Goal: Communication & Community: Participate in discussion

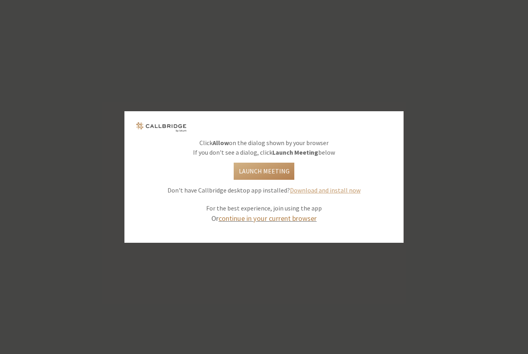
click at [288, 219] on link "continue in your current browser" at bounding box center [267, 218] width 98 height 9
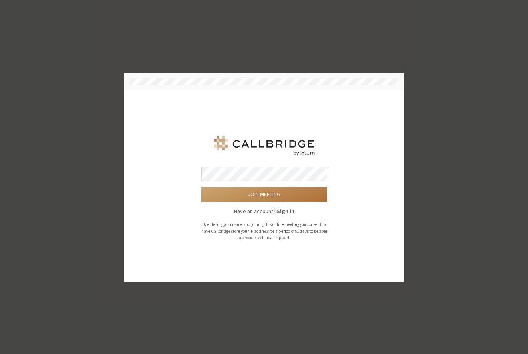
click at [255, 189] on button "Join meeting" at bounding box center [264, 194] width 126 height 15
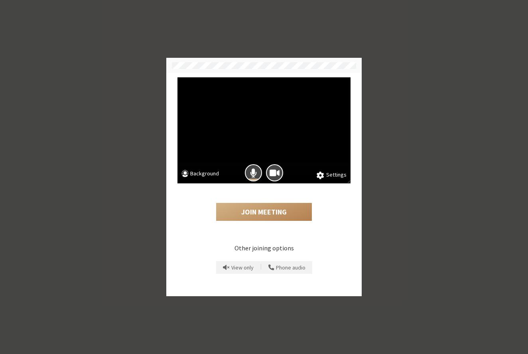
click at [333, 172] on button "Settings" at bounding box center [331, 175] width 30 height 9
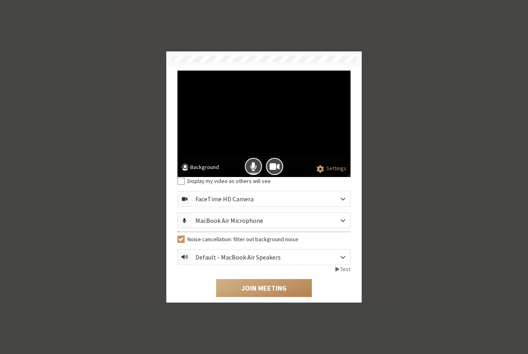
click at [183, 166] on circle at bounding box center [184, 166] width 7 height 7
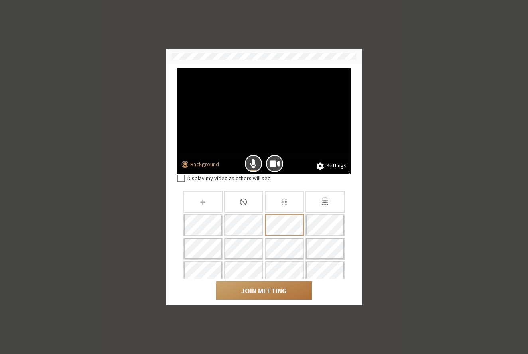
click at [267, 287] on button "Join Meeting" at bounding box center [264, 290] width 96 height 18
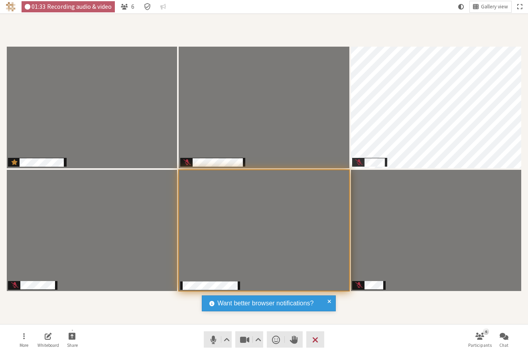
click at [388, 311] on div "Participants" at bounding box center [264, 168] width 517 height 299
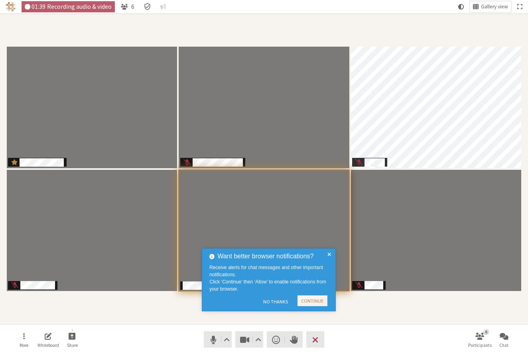
click at [328, 252] on span at bounding box center [329, 280] width 4 height 57
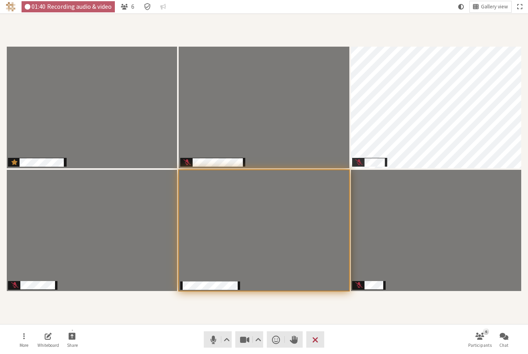
click at [351, 315] on div "Participants" at bounding box center [264, 168] width 517 height 299
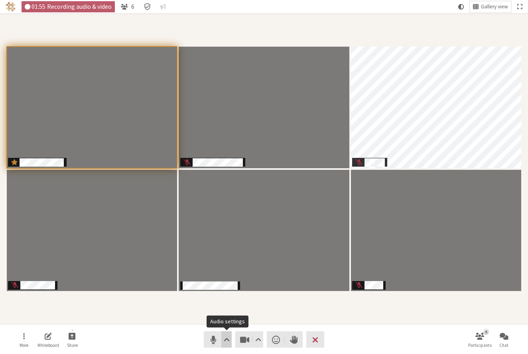
click at [225, 341] on span "Audio settings" at bounding box center [227, 339] width 6 height 11
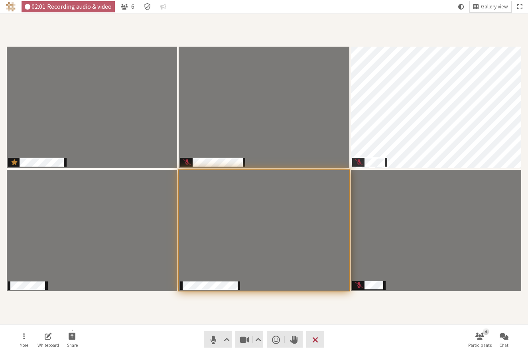
click at [347, 313] on div "Participants" at bounding box center [264, 168] width 517 height 299
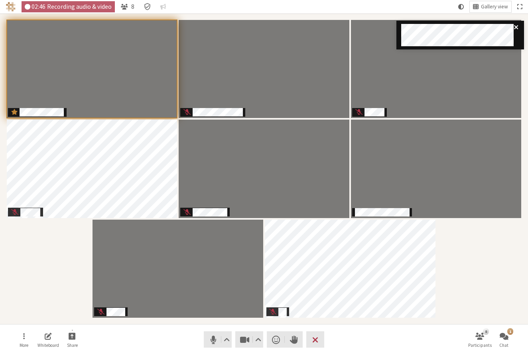
click at [516, 26] on icon "close" at bounding box center [516, 27] width 6 height 6
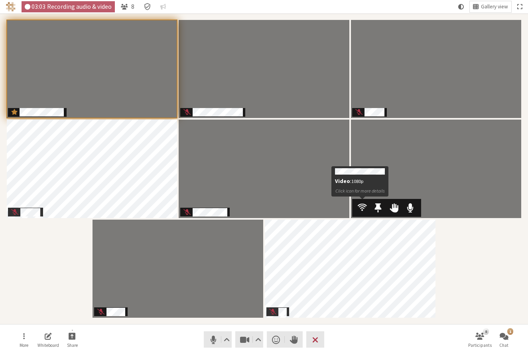
click at [362, 206] on span "Participants" at bounding box center [362, 207] width 9 height 10
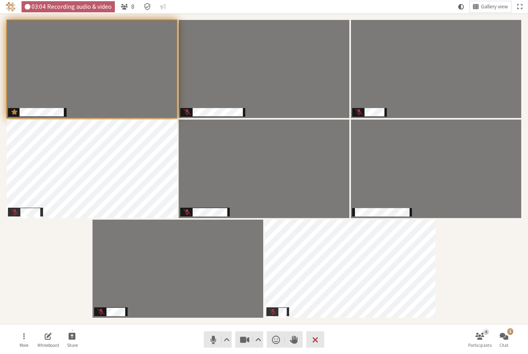
click at [463, 287] on div "Participants" at bounding box center [264, 168] width 517 height 299
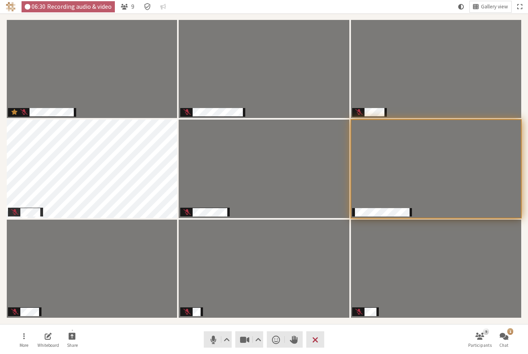
click at [147, 334] on nav "More Whiteboard Share Audio Video Send a reaction Raise hand Leave 9 Participan…" at bounding box center [264, 339] width 502 height 30
click at [208, 342] on span "Mute (⌘+Shift+A)" at bounding box center [213, 339] width 11 height 11
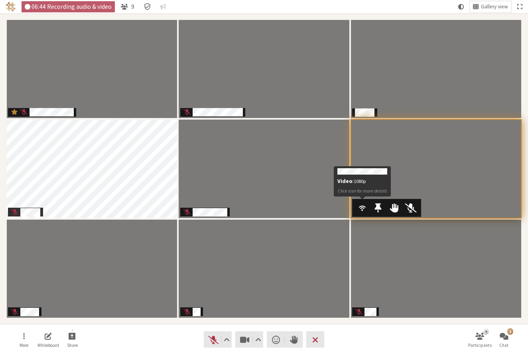
click at [363, 208] on span "Participants" at bounding box center [362, 207] width 9 height 10
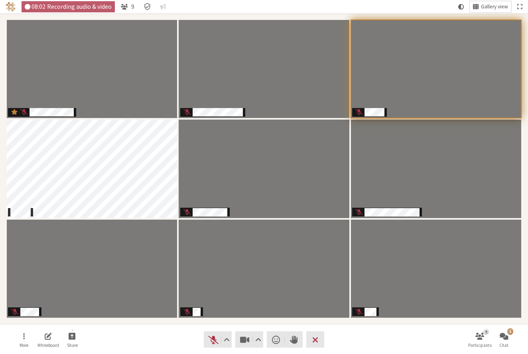
click at [502, 5] on span "Gallery view" at bounding box center [494, 7] width 27 height 6
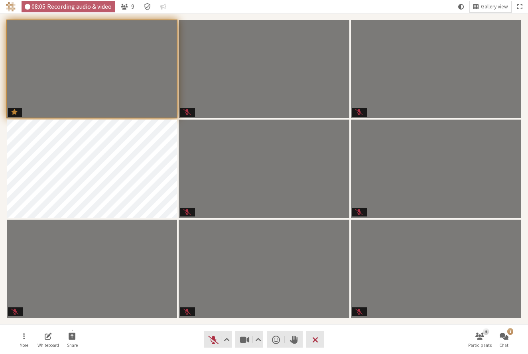
click at [407, 4] on nav "08:05 Recording audio & video 9 Gallery view" at bounding box center [264, 7] width 528 height 14
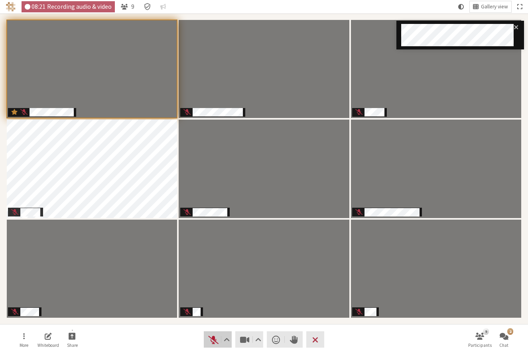
click at [210, 340] on span "Unmute (⌘+Shift+A)" at bounding box center [213, 339] width 11 height 11
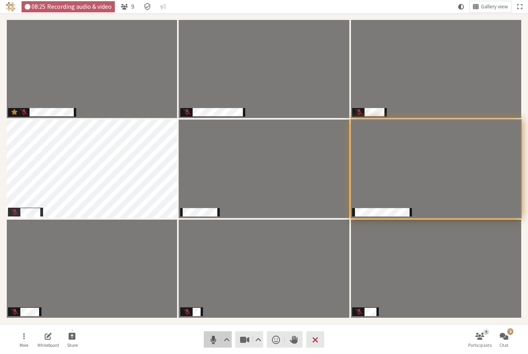
click at [212, 336] on span "Mute (⌘+Shift+A)" at bounding box center [213, 339] width 11 height 11
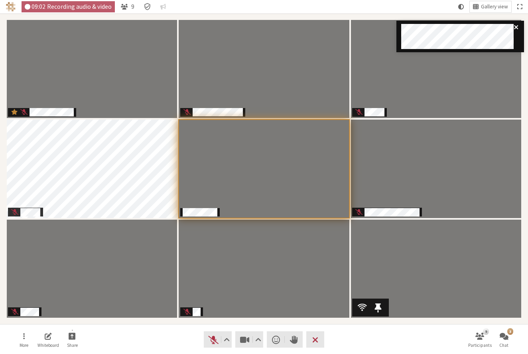
click at [515, 25] on icon "close" at bounding box center [516, 27] width 6 height 6
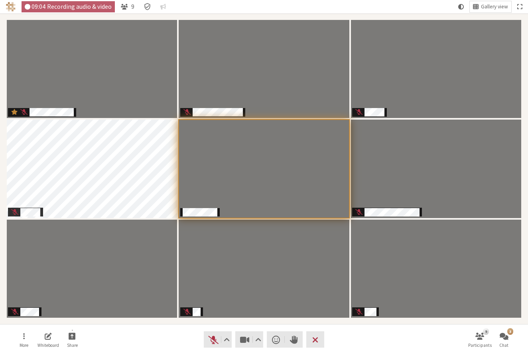
click at [394, 332] on nav "More Whiteboard Share Audio Video Send a reaction Raise hand Leave 9 Participan…" at bounding box center [264, 339] width 502 height 30
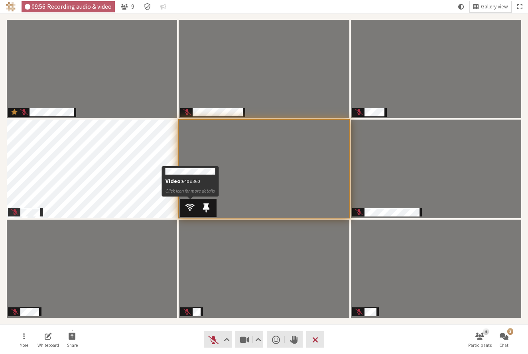
click at [192, 206] on span "Participants" at bounding box center [189, 207] width 9 height 10
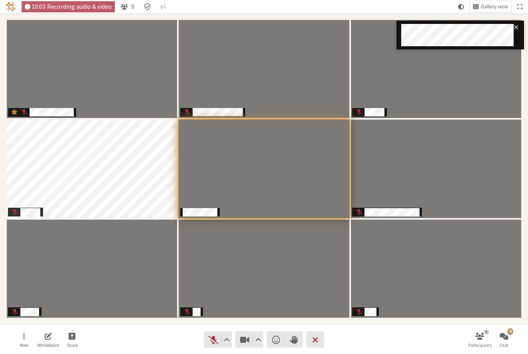
click at [350, 346] on nav "More Whiteboard Share Audio Video Send a reaction Raise hand Leave 9 Participan…" at bounding box center [264, 339] width 502 height 30
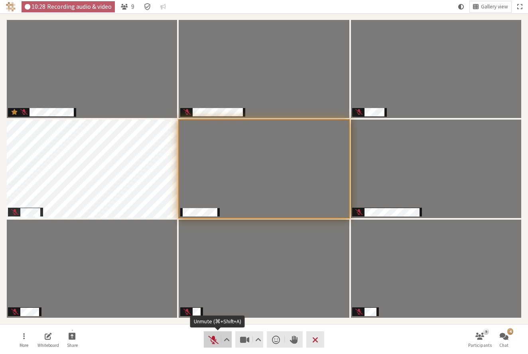
click at [212, 338] on span "Unmute (⌘+Shift+A)" at bounding box center [213, 339] width 11 height 11
click at [374, 344] on nav "More Whiteboard Share Audio Video Send a reaction Raise hand Leave 9 Participan…" at bounding box center [264, 339] width 502 height 30
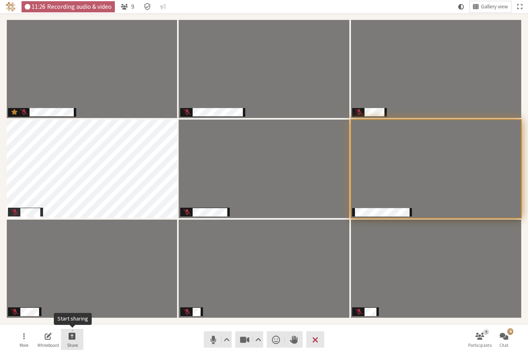
click at [70, 340] on span "Start sharing" at bounding box center [72, 335] width 7 height 9
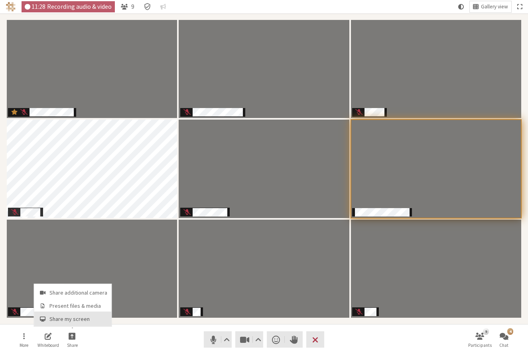
click at [75, 323] on button "Share my screen" at bounding box center [72, 319] width 77 height 14
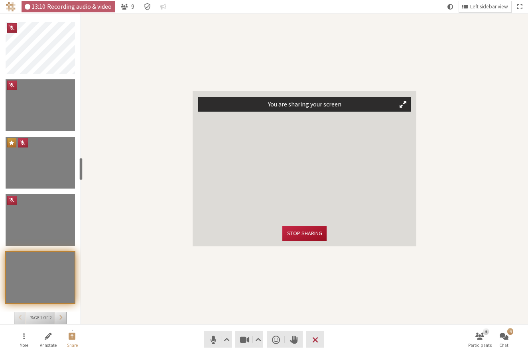
click at [316, 234] on button "Stop sharing" at bounding box center [304, 233] width 44 height 15
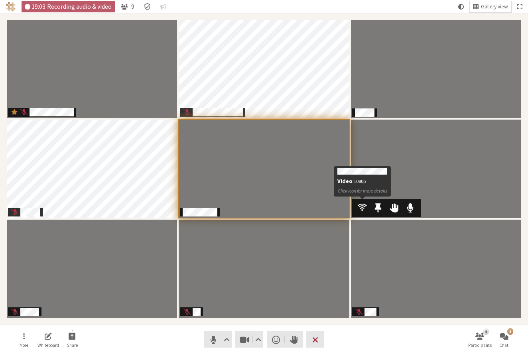
click at [359, 208] on span "Participants" at bounding box center [362, 207] width 9 height 10
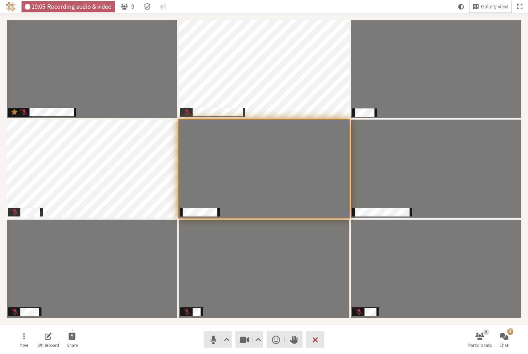
click at [361, 334] on nav "More Whiteboard Share Audio Video Send a reaction Raise hand Leave 9 Participan…" at bounding box center [264, 339] width 502 height 30
click at [153, 339] on nav "More Whiteboard Share Audio Video Send a reaction Raise hand Leave 9 Participan…" at bounding box center [264, 339] width 502 height 30
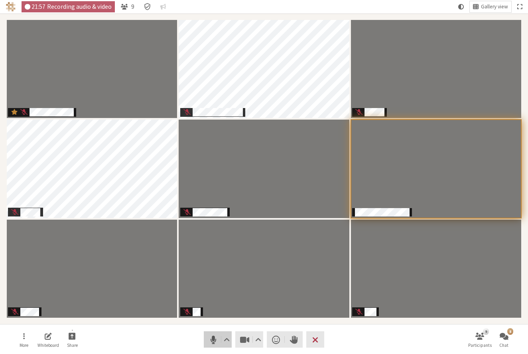
click at [214, 339] on span "Mute (⌘+Shift+A)" at bounding box center [213, 339] width 11 height 11
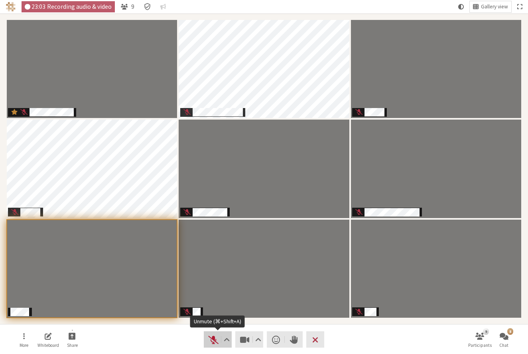
click at [213, 338] on span "Unmute (⌘+Shift+A)" at bounding box center [213, 339] width 11 height 11
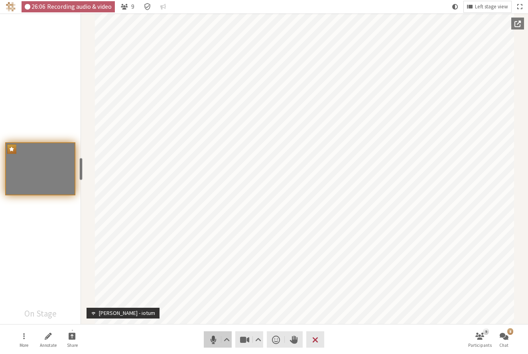
click at [209, 341] on span "Mute (⌘+Shift+A)" at bounding box center [213, 339] width 11 height 11
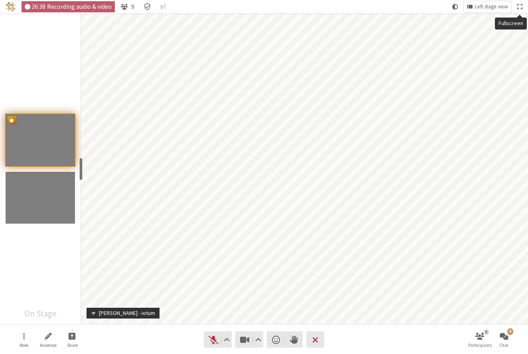
click at [523, 7] on button "Fullscreen" at bounding box center [519, 6] width 11 height 11
click at [177, 338] on nav "More Annotate Share Audio Video Send a reaction Raise hand Leave 9 Participants…" at bounding box center [264, 339] width 502 height 30
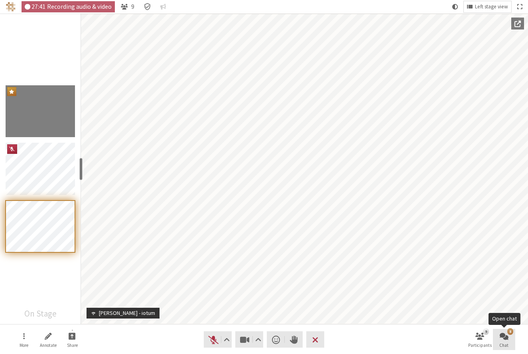
click at [505, 340] on span "Open chat" at bounding box center [503, 335] width 9 height 9
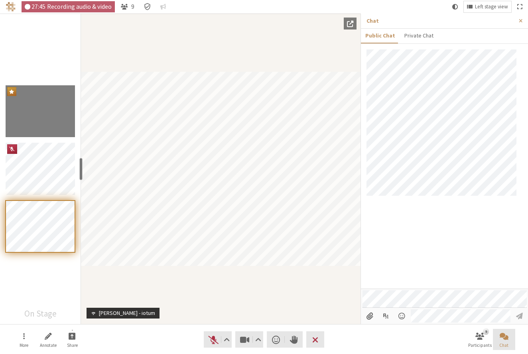
click at [510, 342] on button "Chat" at bounding box center [504, 340] width 22 height 22
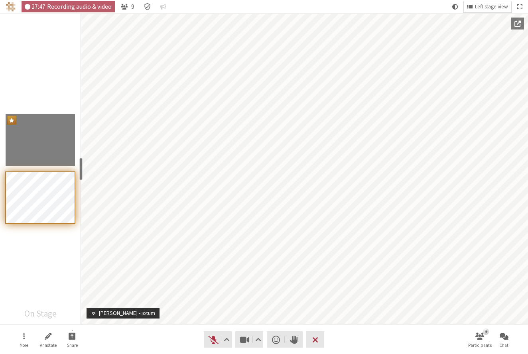
click at [427, 341] on nav "More Annotate Share Audio Video Send a reaction Raise hand Leave 9 Participants…" at bounding box center [264, 339] width 502 height 30
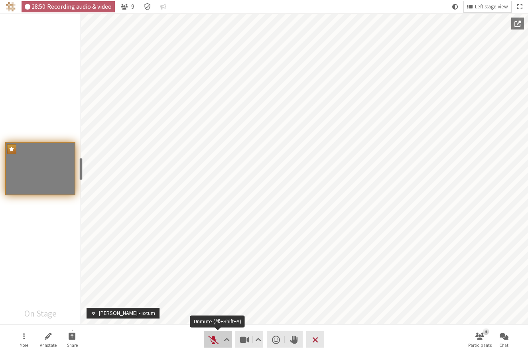
click at [210, 340] on span "Unmute (⌘+Shift+A)" at bounding box center [213, 339] width 11 height 11
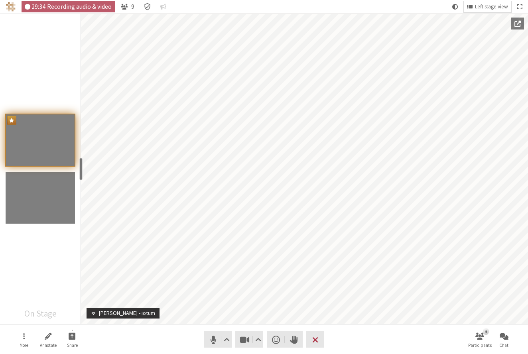
click at [178, 341] on nav "More Annotate Share Audio Video Send a reaction Raise hand Leave 9 Participants…" at bounding box center [264, 339] width 502 height 30
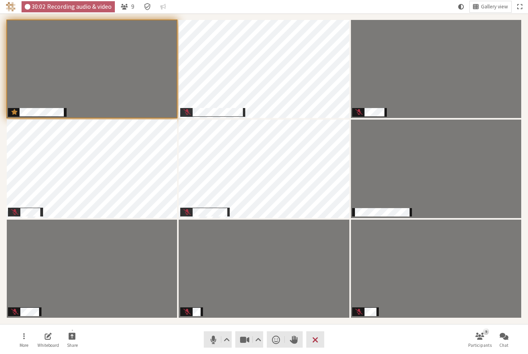
click at [276, 324] on nav "More Whiteboard Share Audio Video Send a reaction Raise hand Leave 9 Participan…" at bounding box center [264, 339] width 502 height 30
click at [380, 339] on nav "More Whiteboard Share Audio Video Send a reaction Raise hand Leave 9 Participan…" at bounding box center [264, 339] width 502 height 30
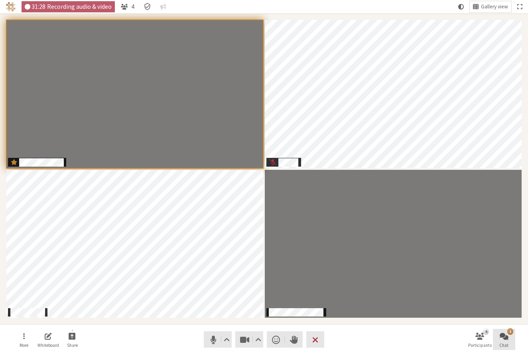
click at [507, 333] on span "Open chat" at bounding box center [503, 335] width 9 height 9
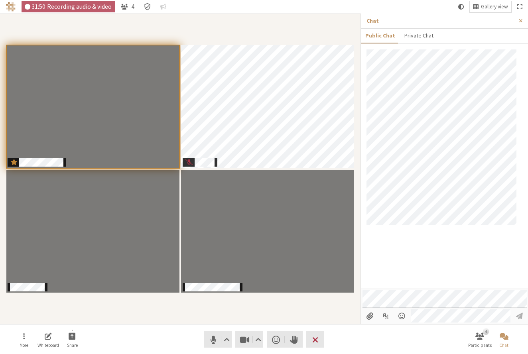
click at [398, 242] on div at bounding box center [444, 168] width 167 height 239
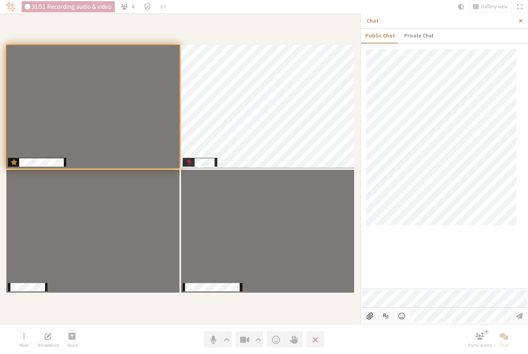
click at [522, 18] on span "Close sidebar" at bounding box center [521, 21] width 4 height 6
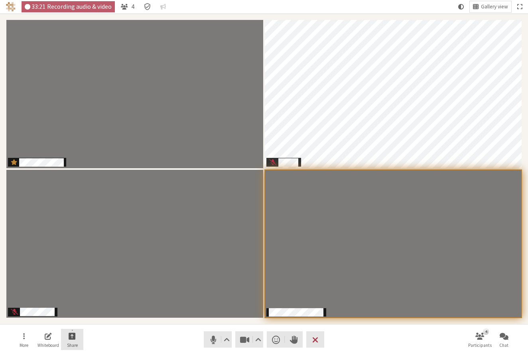
click at [74, 342] on button "Share" at bounding box center [72, 340] width 22 height 22
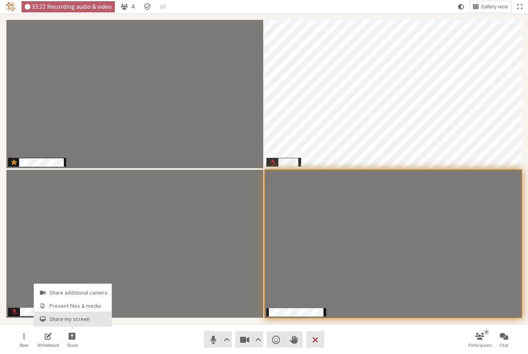
click at [76, 318] on span "Share my screen" at bounding box center [78, 319] width 58 height 6
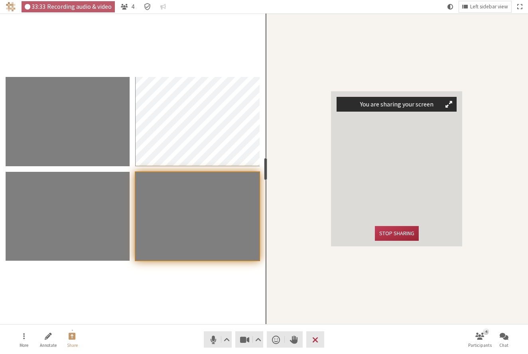
drag, startPoint x: 81, startPoint y: 165, endPoint x: 363, endPoint y: 156, distance: 282.0
click at [363, 156] on section "You are sharing your screen Stop sharing resize" at bounding box center [396, 169] width 262 height 311
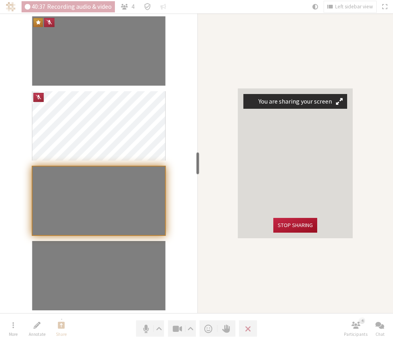
click at [299, 227] on button "Stop sharing" at bounding box center [295, 225] width 44 height 15
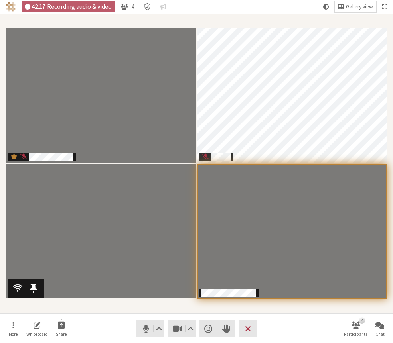
click at [87, 202] on video "Participants" at bounding box center [100, 231] width 189 height 134
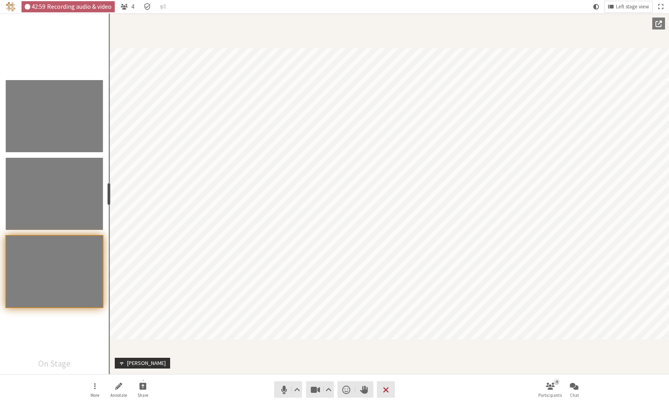
drag, startPoint x: 337, startPoint y: 190, endPoint x: 109, endPoint y: 184, distance: 228.1
click at [108, 183] on div "resize" at bounding box center [109, 194] width 3 height 22
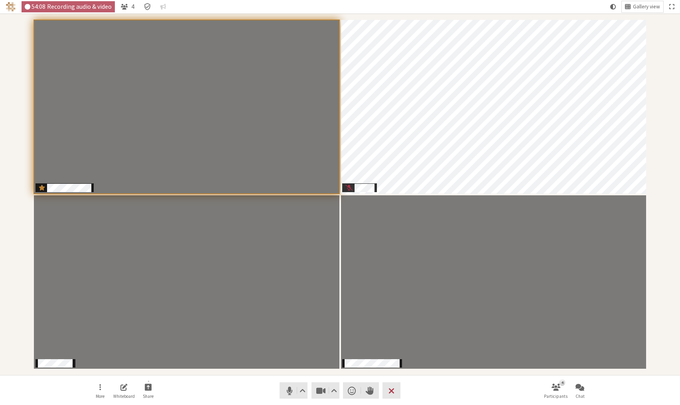
click at [423, 354] on nav "More Whiteboard Share Audio Video Send a reaction Raise hand Leave 4 Participan…" at bounding box center [340, 390] width 502 height 30
click at [395, 354] on button "Leave" at bounding box center [391, 390] width 18 height 16
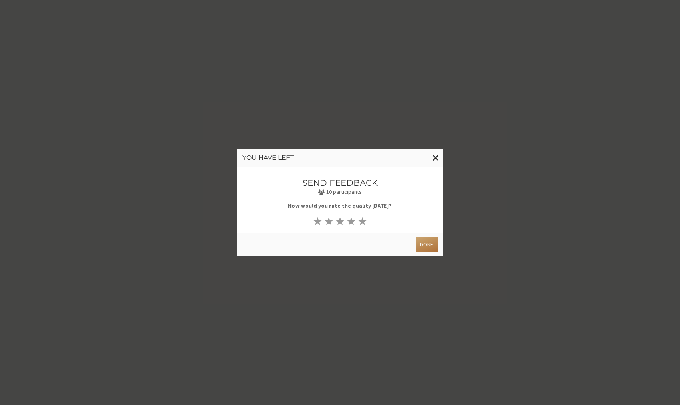
click at [427, 245] on button "Done" at bounding box center [426, 244] width 22 height 15
